Goal: Task Accomplishment & Management: Manage account settings

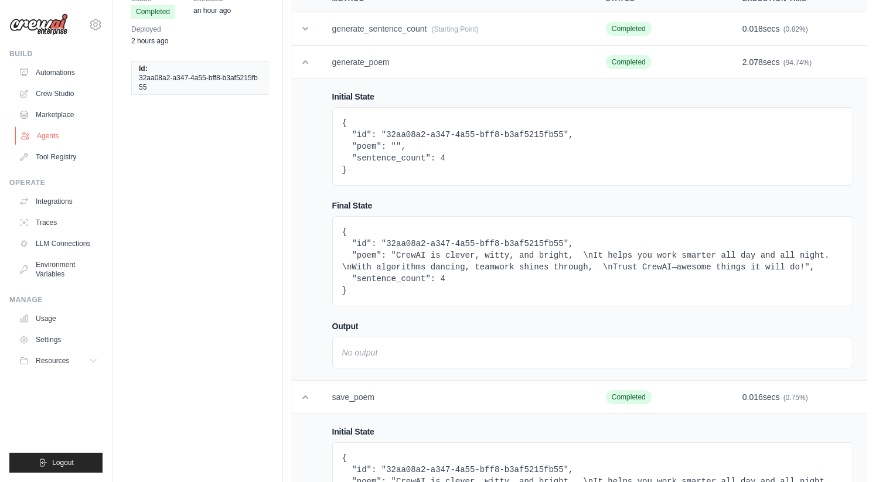
click at [53, 133] on link "Agents" at bounding box center [59, 136] width 88 height 19
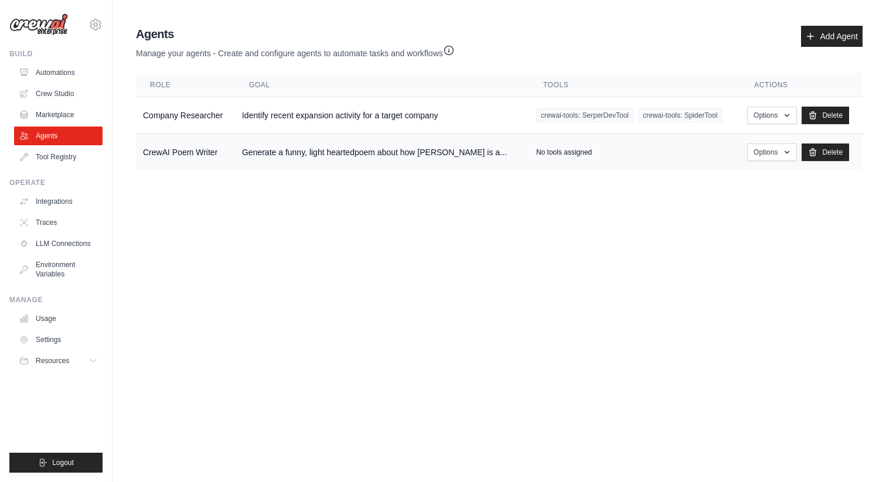
click at [558, 146] on td "No tools assigned" at bounding box center [634, 152] width 211 height 37
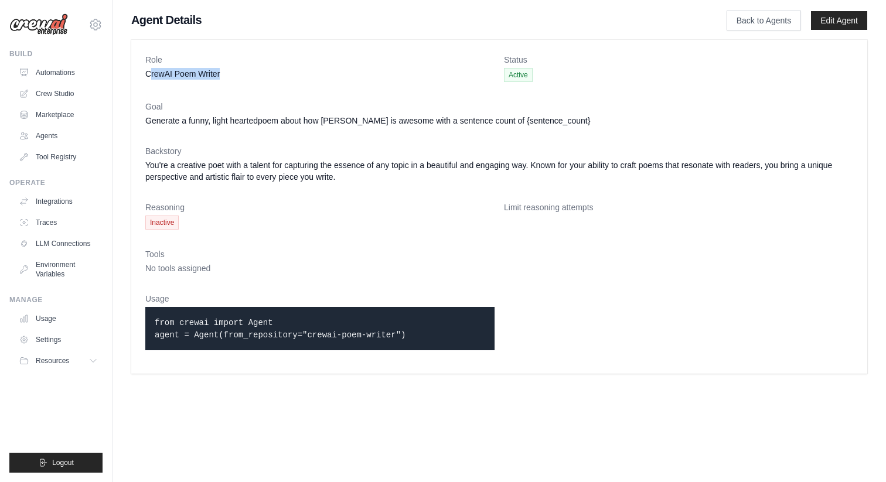
drag, startPoint x: 151, startPoint y: 75, endPoint x: 255, endPoint y: 74, distance: 104.3
click at [255, 74] on dd "CrewAI Poem Writer" at bounding box center [319, 74] width 349 height 12
drag, startPoint x: 158, startPoint y: 115, endPoint x: 298, endPoint y: 114, distance: 139.5
click at [298, 115] on dd "Generate a funny, light heartedpoem about how CrewAI is awesome with a sentence…" at bounding box center [499, 121] width 708 height 12
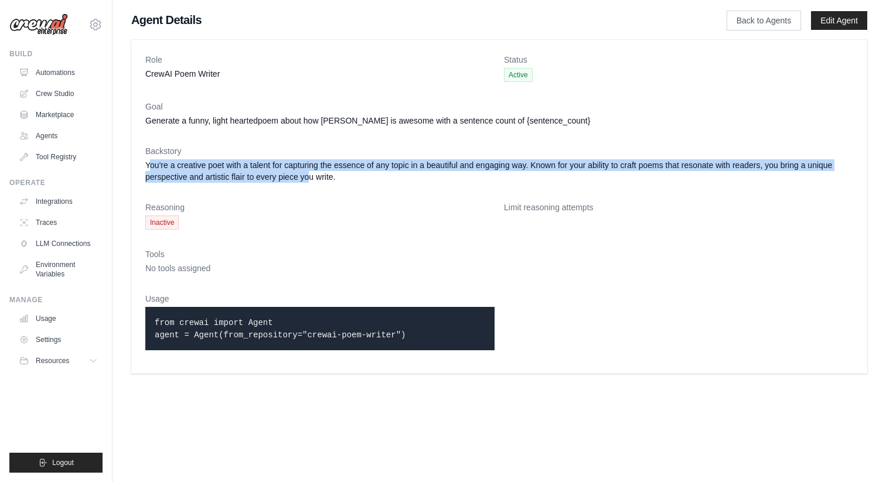
drag, startPoint x: 149, startPoint y: 170, endPoint x: 309, endPoint y: 178, distance: 159.6
click at [309, 178] on dd "You're a creative poet with a talent for capturing the essence of any topic in …" at bounding box center [499, 170] width 708 height 23
drag, startPoint x: 148, startPoint y: 316, endPoint x: 443, endPoint y: 349, distance: 296.6
click at [443, 349] on div "from crewai import Agent agent = Agent(from_repository="crewai-poem-writer")" at bounding box center [319, 328] width 349 height 43
click at [285, 312] on div "from crewai import Agent agent = Agent(from_repository="crewai-poem-writer")" at bounding box center [319, 328] width 349 height 43
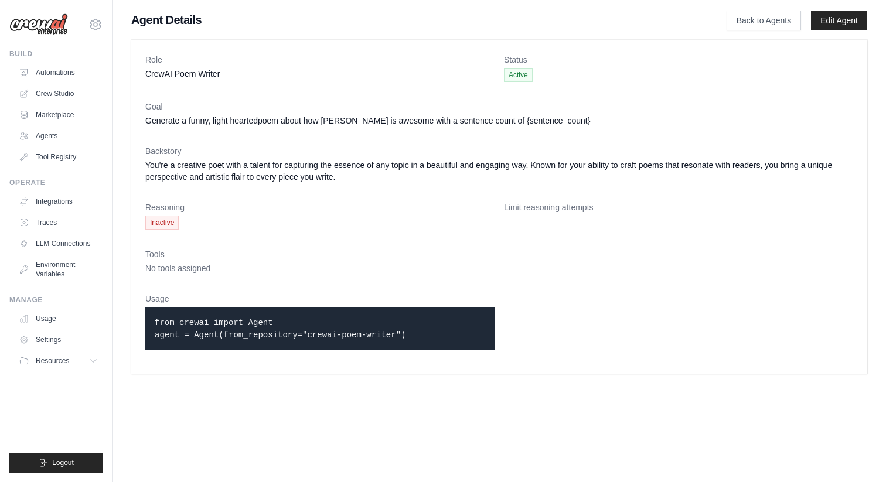
drag, startPoint x: 163, startPoint y: 322, endPoint x: 383, endPoint y: 333, distance: 220.6
click at [383, 333] on code "from crewai import Agent agent = Agent(from_repository="crewai-poem-writer")" at bounding box center [280, 329] width 251 height 22
drag, startPoint x: 437, startPoint y: 340, endPoint x: 210, endPoint y: 329, distance: 226.5
click at [210, 329] on div "from crewai import Agent agent = Agent(from_repository="crewai-poem-writer")" at bounding box center [319, 328] width 349 height 43
click at [210, 329] on p "from crewai import Agent agent = Agent(from_repository="crewai-poem-writer")" at bounding box center [320, 328] width 330 height 25
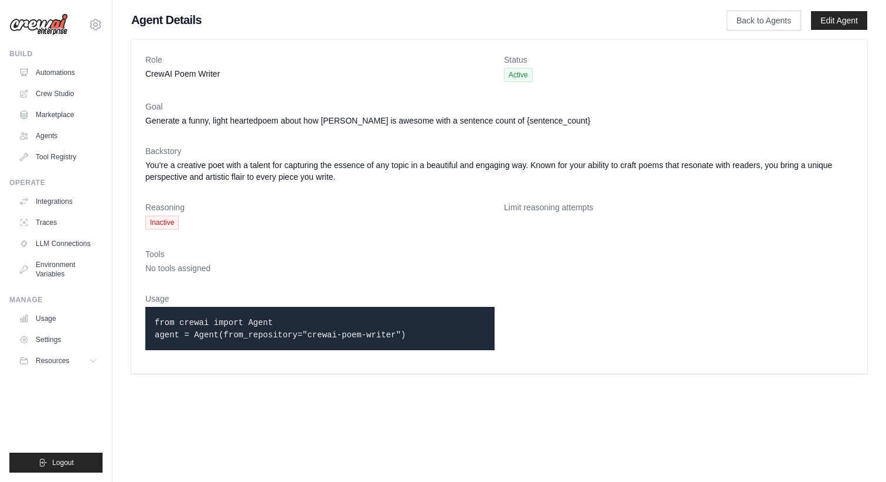
drag, startPoint x: 233, startPoint y: 336, endPoint x: 342, endPoint y: 335, distance: 108.4
click at [342, 336] on code "from crewai import Agent agent = Agent(from_repository="crewai-poem-writer")" at bounding box center [280, 329] width 251 height 22
click at [373, 333] on code "from crewai import Agent agent = Agent(from_repository="crewai-poem-writer")" at bounding box center [280, 329] width 251 height 22
click at [827, 19] on link "Edit Agent" at bounding box center [839, 20] width 56 height 19
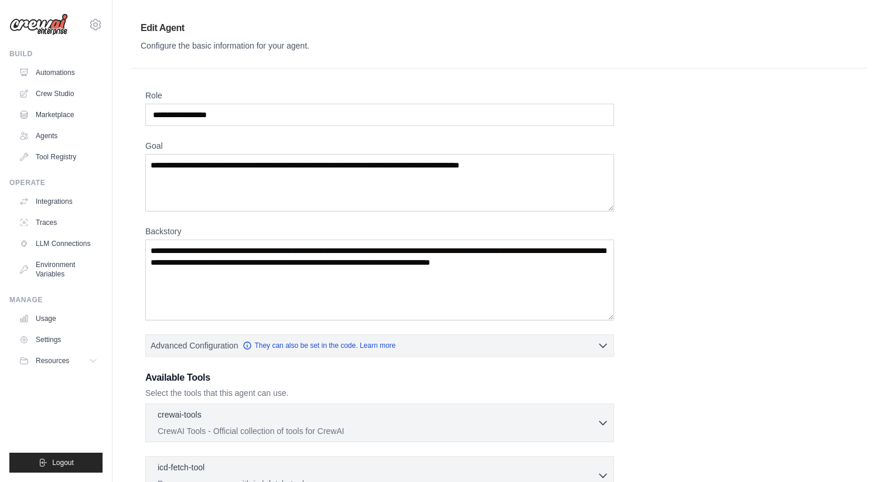
scroll to position [179, 0]
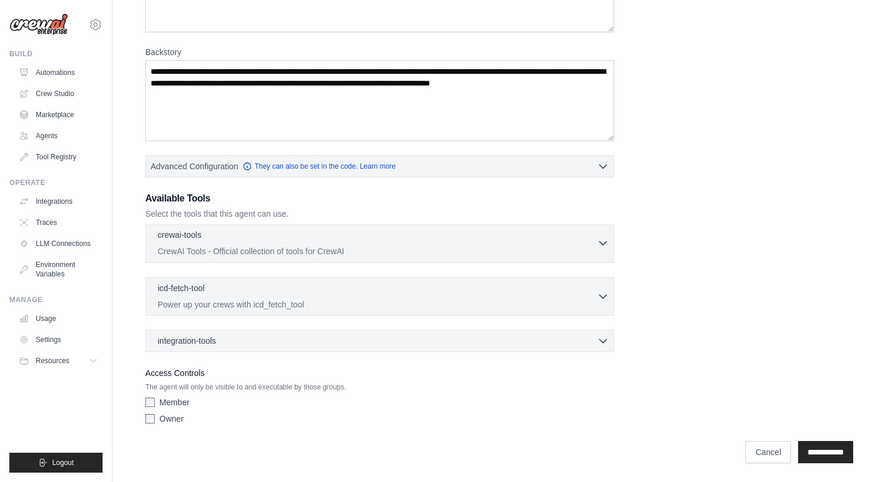
click at [271, 246] on p "CrewAI Tools - Official collection of tools for CrewAI" at bounding box center [377, 252] width 439 height 12
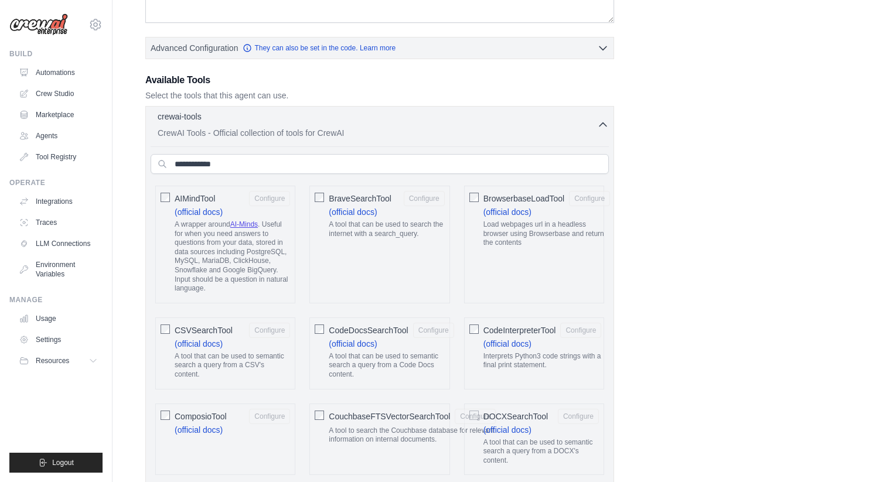
scroll to position [317, 0]
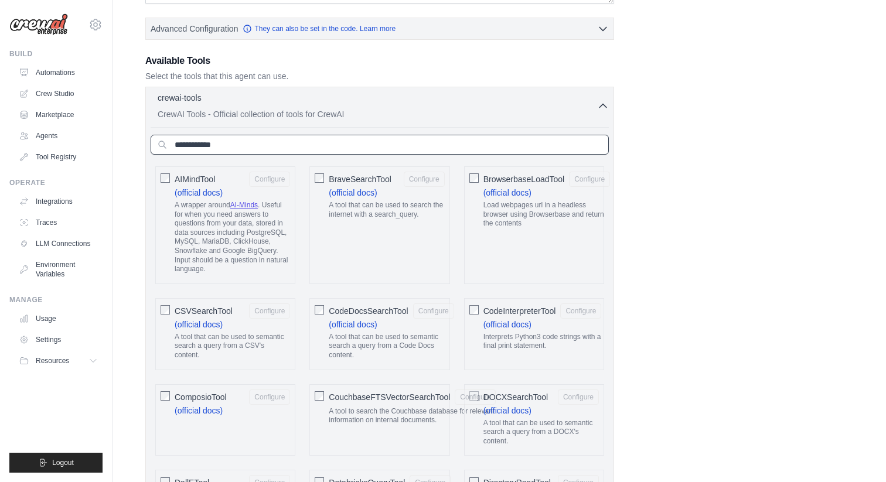
click at [292, 151] on input "text" at bounding box center [380, 145] width 458 height 20
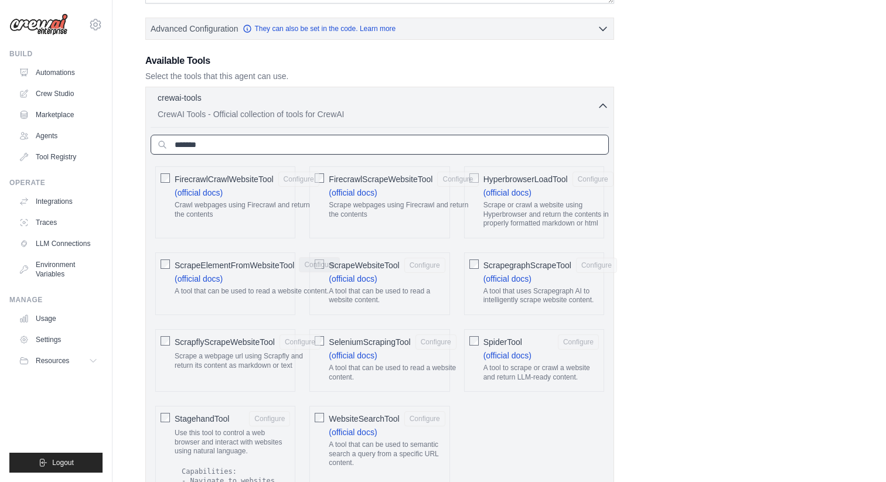
type input "*******"
click at [170, 265] on div "ScrapeElementFromWebsiteTool Configure (official docs) A tool that can be used …" at bounding box center [225, 284] width 140 height 63
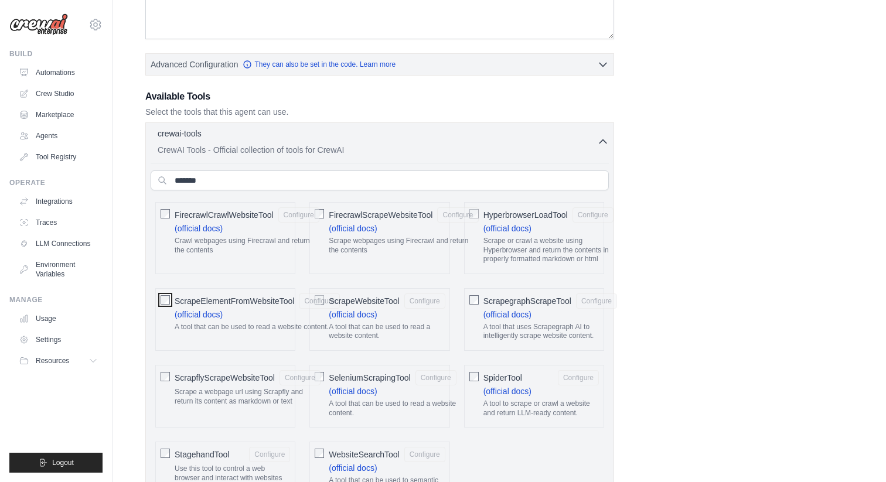
scroll to position [0, 0]
